Goal: Task Accomplishment & Management: Complete application form

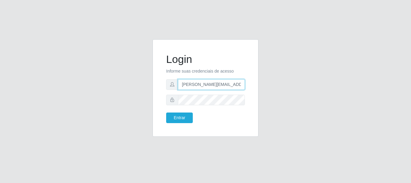
type input "[PERSON_NAME][EMAIL_ADDRESS][PERSON_NAME][DOMAIN_NAME]"
click at [179, 118] on button "Entrar" at bounding box center [179, 118] width 27 height 11
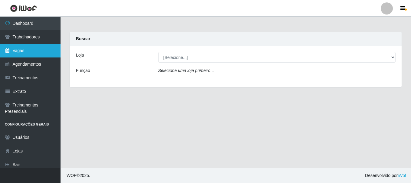
click at [30, 51] on link "Vagas" at bounding box center [30, 51] width 61 height 14
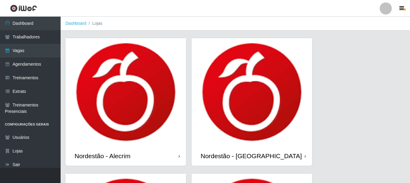
click at [104, 156] on div "Nordestão - Alecrim" at bounding box center [103, 156] width 56 height 8
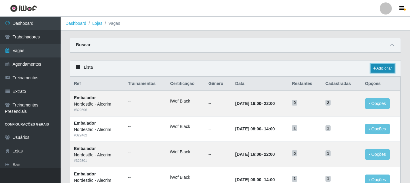
click at [382, 69] on link "Adicionar" at bounding box center [382, 68] width 24 height 8
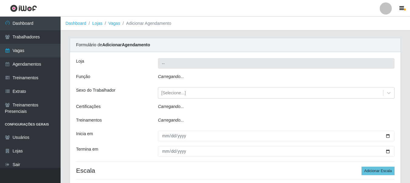
type input "Nordestão - Alecrim"
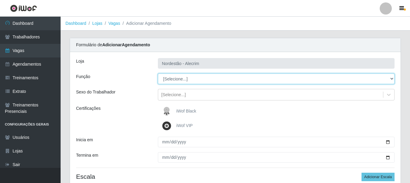
select select "1"
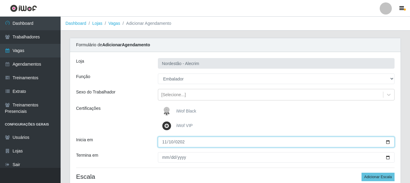
type input "[DATE]"
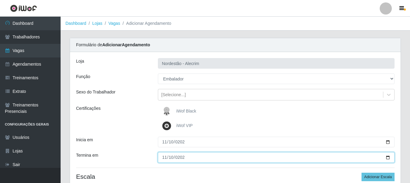
type input "[DATE]"
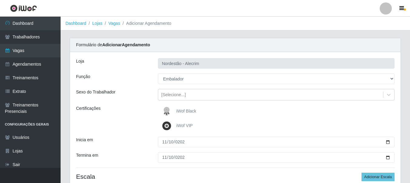
click at [276, 111] on div "iWof Black" at bounding box center [276, 111] width 237 height 12
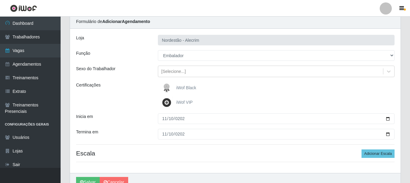
scroll to position [54, 0]
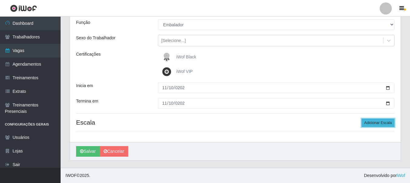
click at [378, 123] on button "Adicionar Escala" at bounding box center [377, 123] width 33 height 8
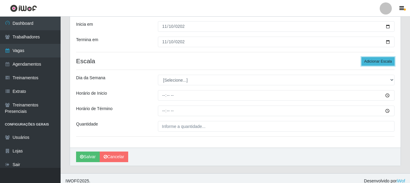
scroll to position [121, 0]
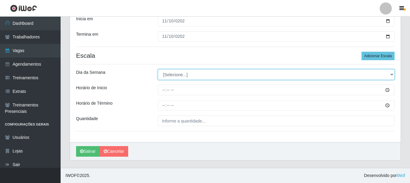
select select "1"
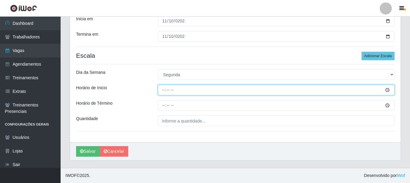
type input "08:00"
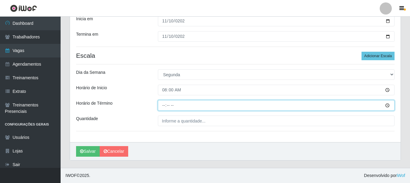
type input "14:00"
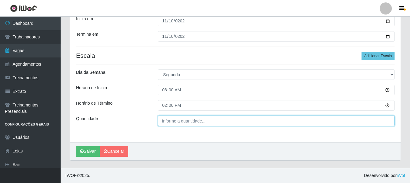
type input "___"
type input "2"
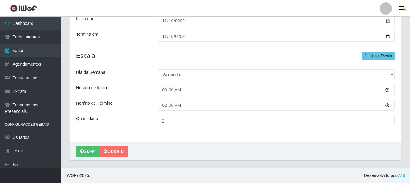
click at [276, 121] on input "2__" at bounding box center [276, 121] width 237 height 11
type input "2__"
click at [378, 56] on button "Adicionar Escala" at bounding box center [377, 56] width 33 height 8
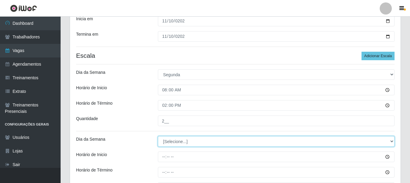
select select "1"
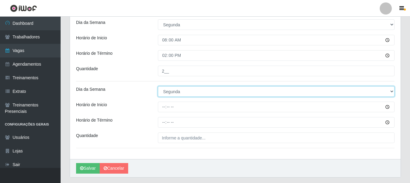
scroll to position [182, 0]
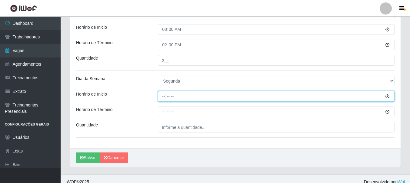
type input "16:00"
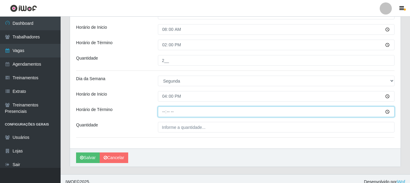
type input "22:00"
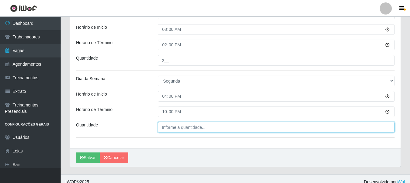
type input "___"
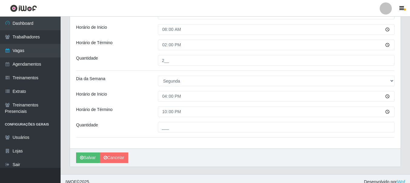
scroll to position [188, 0]
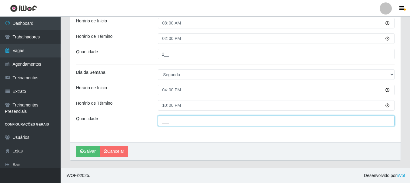
type input "2"
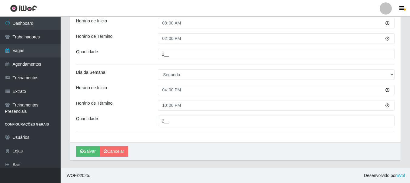
click at [276, 121] on input "2__" at bounding box center [276, 121] width 237 height 11
type input "2__"
click at [81, 151] on icon "submit" at bounding box center [82, 151] width 4 height 4
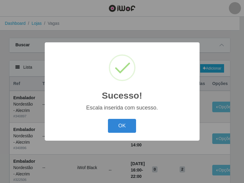
click at [135, 75] on div at bounding box center [125, 64] width 38 height 38
click at [125, 63] on div at bounding box center [122, 68] width 27 height 27
click at [124, 69] on div at bounding box center [122, 68] width 27 height 27
drag, startPoint x: 123, startPoint y: 127, endPoint x: 158, endPoint y: 108, distance: 40.3
click at [125, 125] on button "OK" at bounding box center [122, 126] width 28 height 14
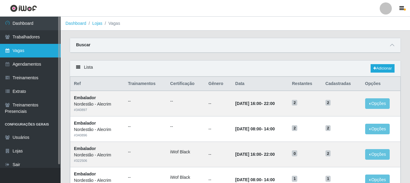
click at [34, 48] on link "Vagas" at bounding box center [30, 51] width 61 height 14
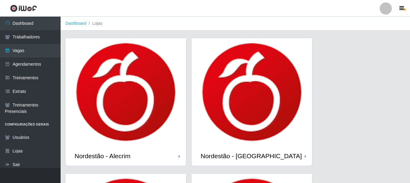
click at [161, 100] on img at bounding box center [125, 92] width 121 height 108
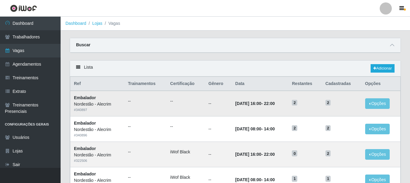
click at [284, 108] on td "[DATE] 16:00 - 22:00" at bounding box center [259, 103] width 57 height 25
click at [379, 102] on button "Opções" at bounding box center [377, 103] width 25 height 11
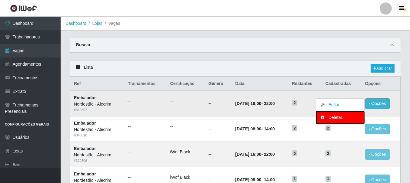
click at [348, 119] on div "Deletar" at bounding box center [340, 118] width 36 height 6
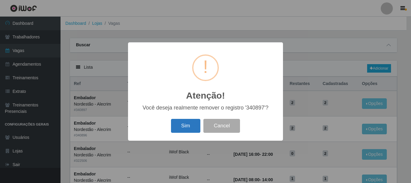
click at [190, 127] on button "Sim" at bounding box center [185, 126] width 29 height 14
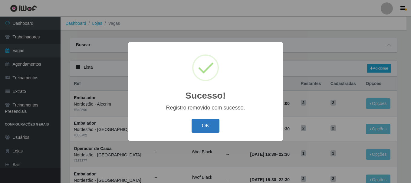
click at [212, 126] on button "OK" at bounding box center [206, 126] width 28 height 14
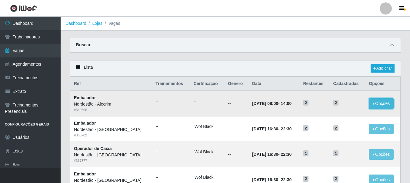
click at [374, 105] on button "Opções" at bounding box center [381, 103] width 25 height 11
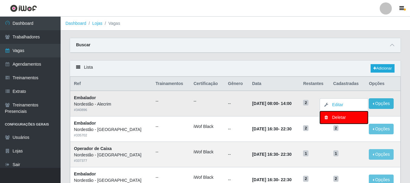
click at [341, 118] on div "Deletar" at bounding box center [344, 118] width 36 height 6
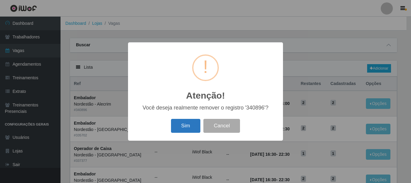
click at [185, 128] on button "Sim" at bounding box center [185, 126] width 29 height 14
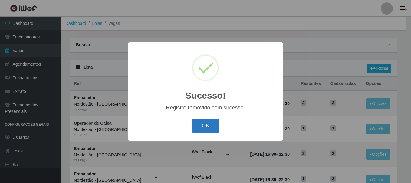
click at [200, 125] on button "OK" at bounding box center [206, 126] width 28 height 14
